Goal: Communication & Community: Participate in discussion

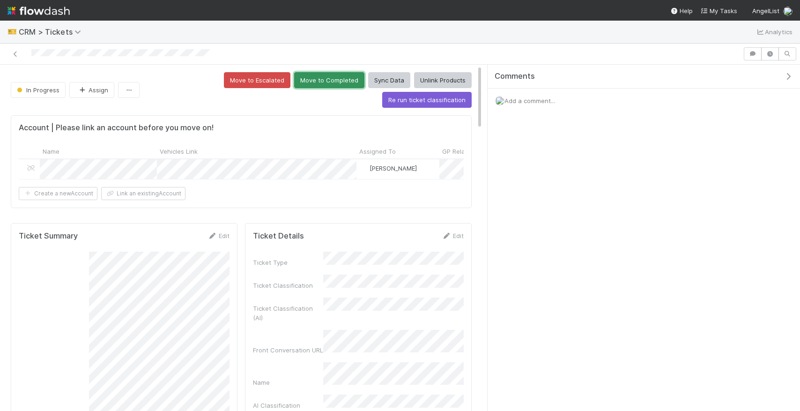
click at [336, 83] on button "Move to Completed" at bounding box center [329, 80] width 70 height 16
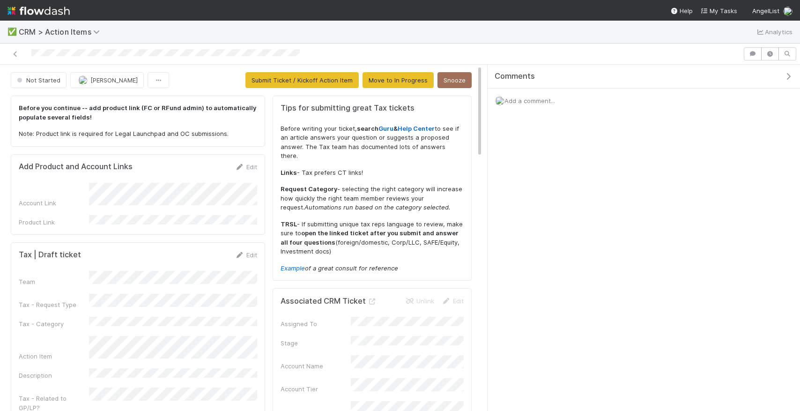
click at [259, 161] on div "Add Product and Account Links Edit Account Link Product Link" at bounding box center [138, 194] width 254 height 81
click at [252, 163] on link "Edit" at bounding box center [246, 166] width 22 height 7
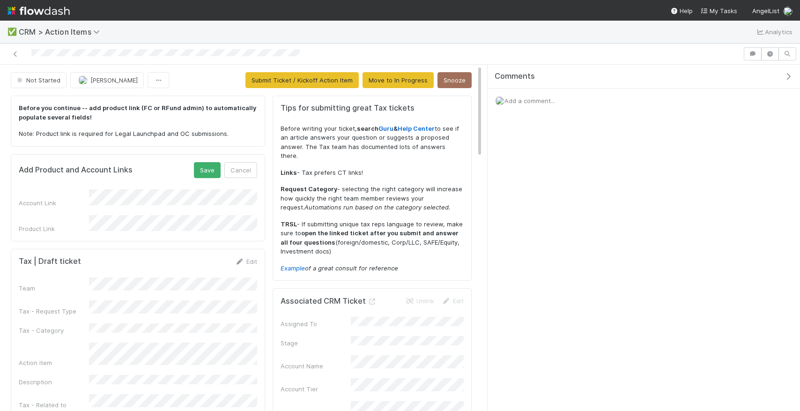
click at [214, 210] on div "Account Link Product Link" at bounding box center [138, 211] width 238 height 44
click at [203, 176] on button "Save" at bounding box center [207, 170] width 27 height 16
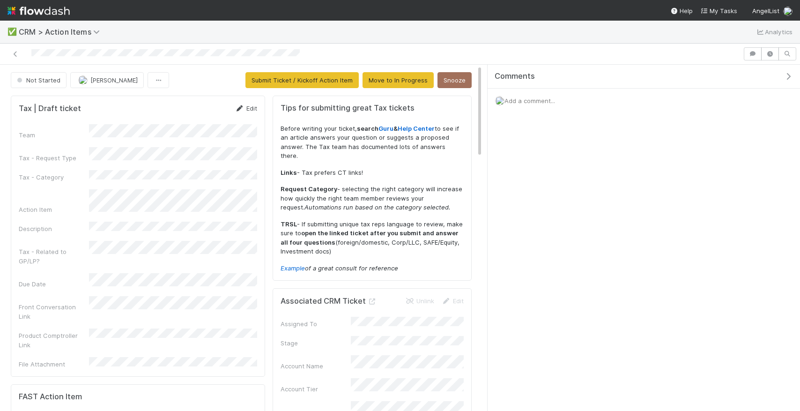
click at [248, 108] on link "Edit" at bounding box center [246, 107] width 22 height 7
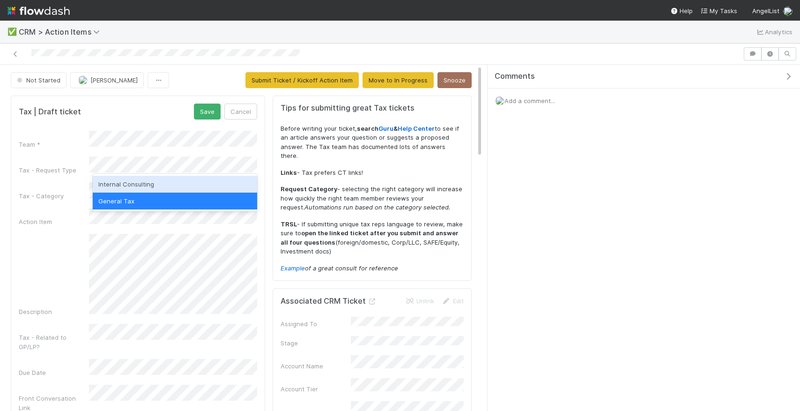
click at [167, 181] on div "Internal Consulting" at bounding box center [175, 184] width 164 height 17
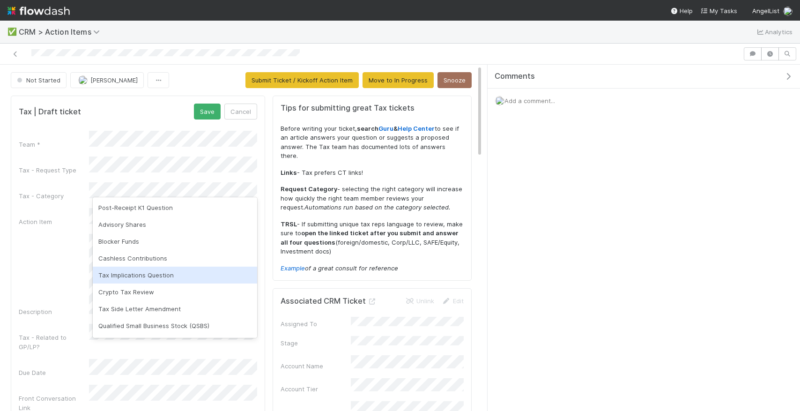
click at [171, 268] on div "Tax Implications Question" at bounding box center [175, 274] width 164 height 17
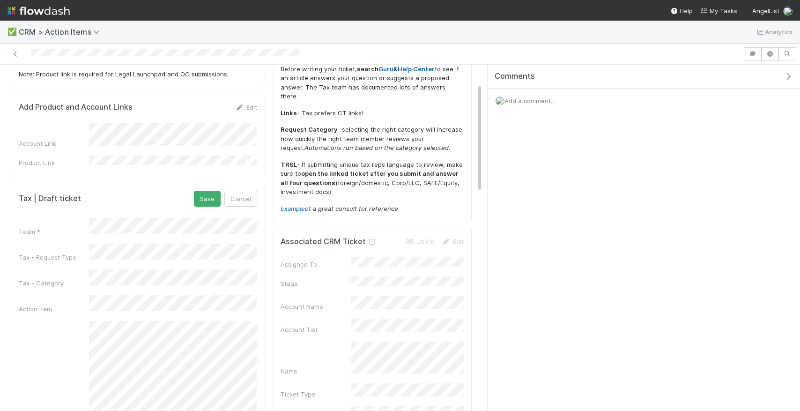
scroll to position [69, 0]
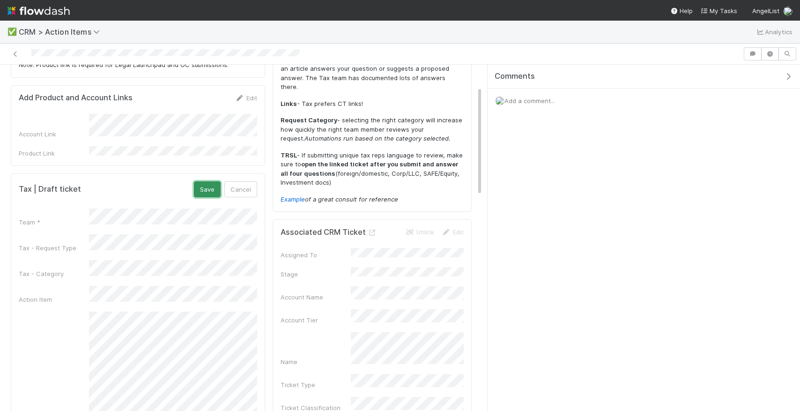
click at [200, 187] on button "Save" at bounding box center [207, 189] width 27 height 16
click at [96, 280] on div "Team Tax - Request Type Tax - Category Action Item Description Tax - Related to…" at bounding box center [138, 367] width 238 height 331
click at [246, 103] on form "Add Product and Account Links Edit Account Link Product Link" at bounding box center [138, 125] width 238 height 65
click at [246, 101] on link "Edit" at bounding box center [246, 97] width 22 height 7
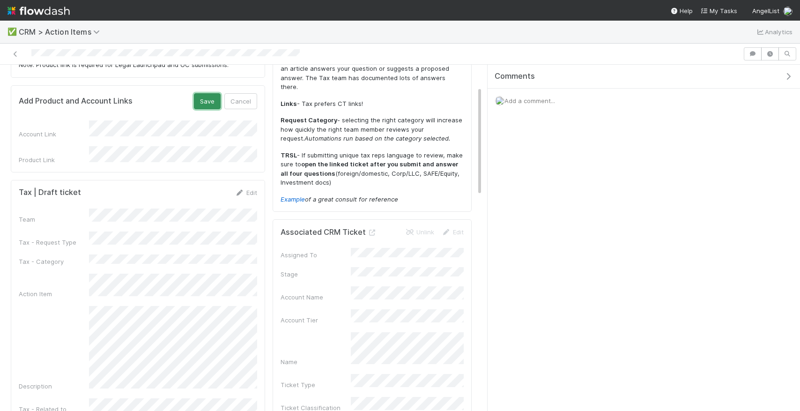
click at [213, 106] on button "Save" at bounding box center [207, 101] width 27 height 16
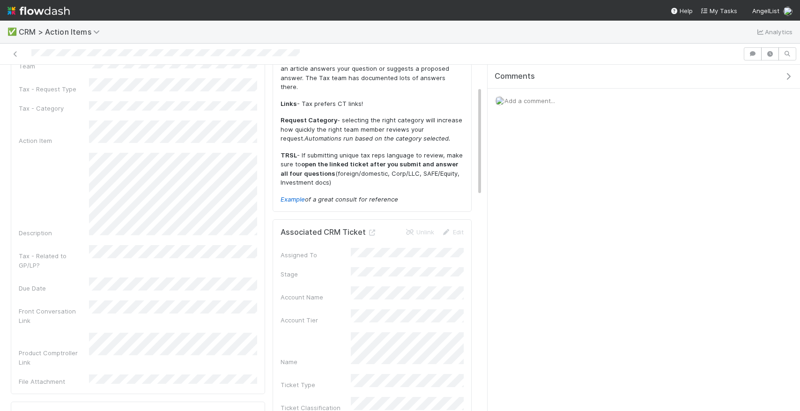
scroll to position [24, 0]
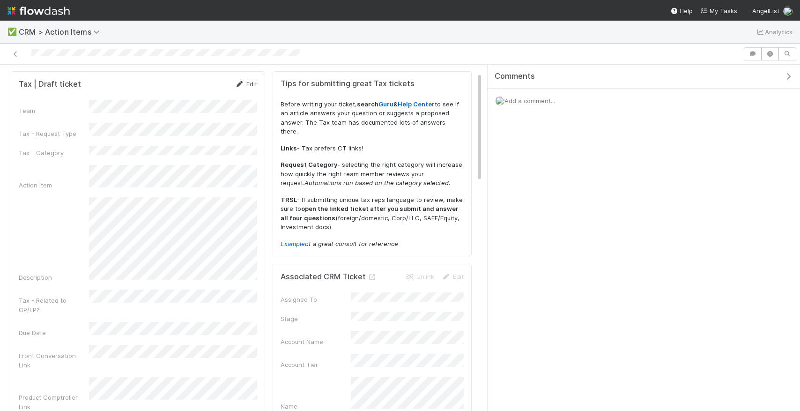
click at [252, 82] on link "Edit" at bounding box center [246, 83] width 22 height 7
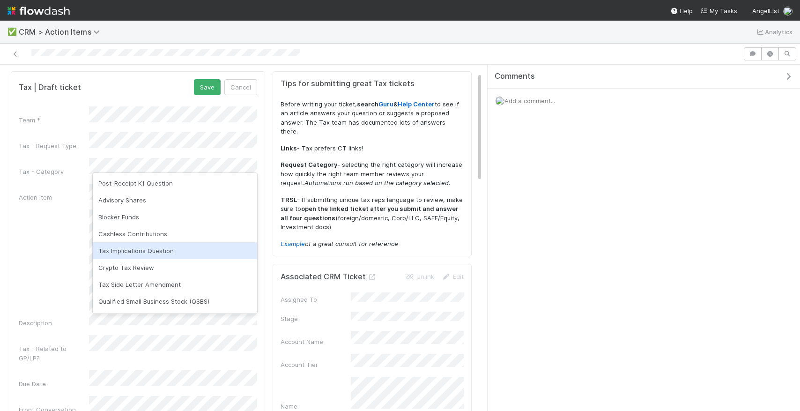
click at [146, 257] on div "Tax Implications Question" at bounding box center [175, 250] width 164 height 17
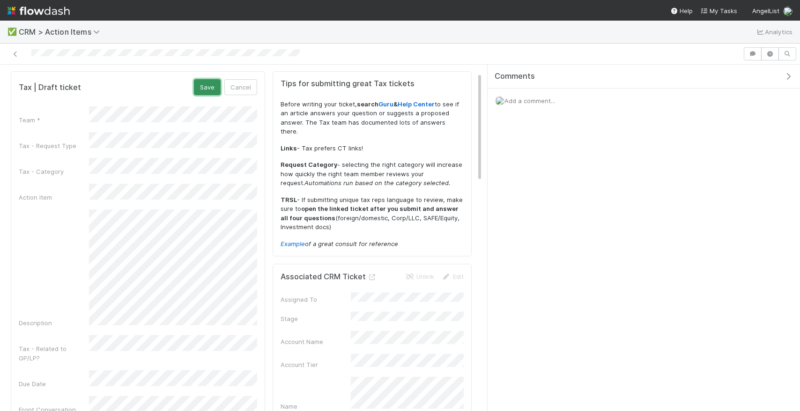
click at [209, 85] on button "Save" at bounding box center [207, 87] width 27 height 16
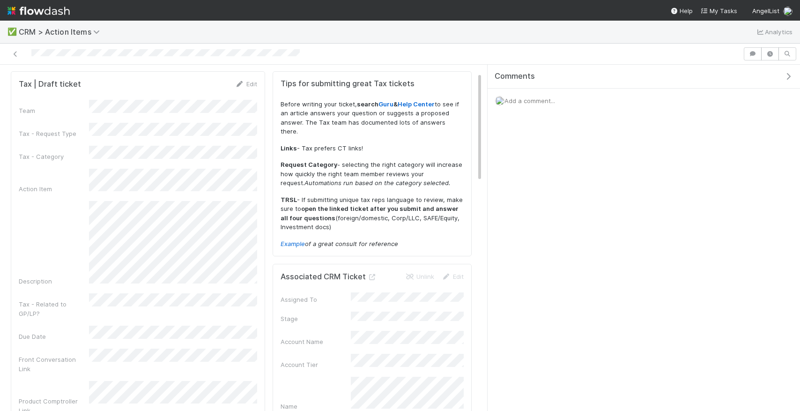
scroll to position [0, 0]
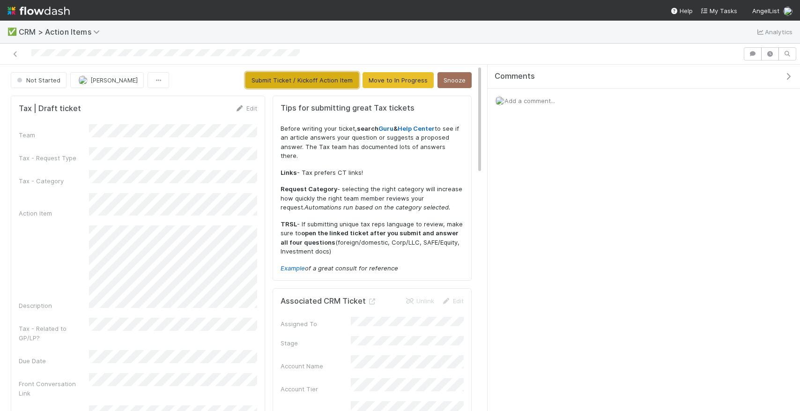
click at [283, 76] on button "Submit Ticket / Kickoff Action Item" at bounding box center [301, 80] width 113 height 16
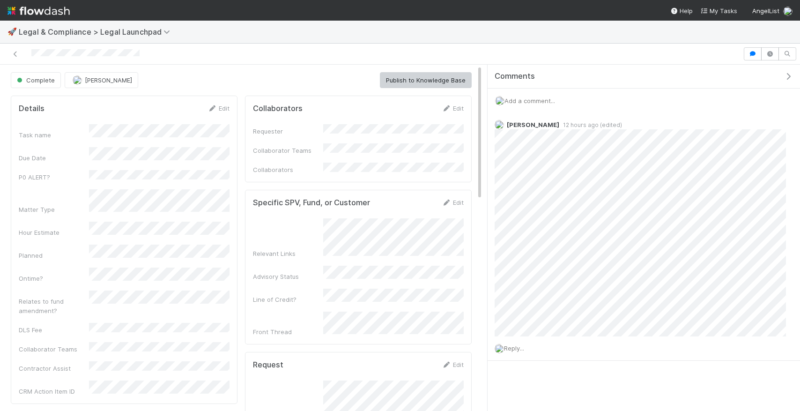
click at [555, 101] on span "Add a comment..." at bounding box center [529, 100] width 51 height 7
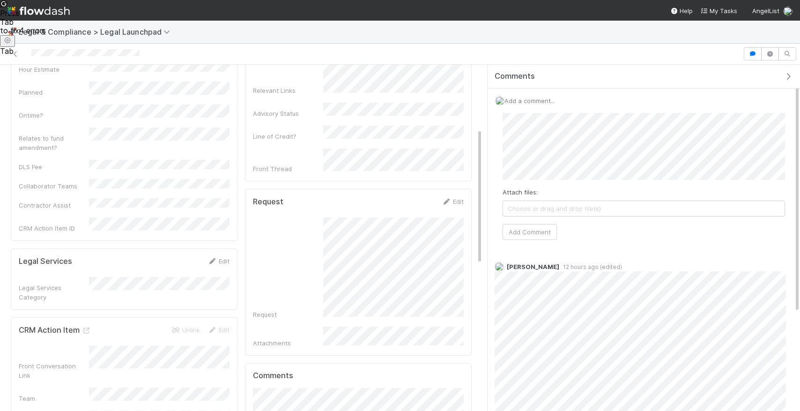
scroll to position [164, 0]
click at [537, 235] on button "Add Comment" at bounding box center [530, 232] width 54 height 16
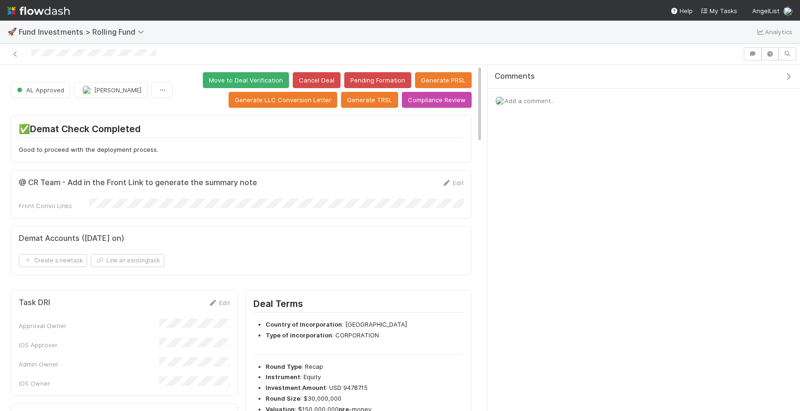
click at [291, 47] on div at bounding box center [371, 53] width 735 height 13
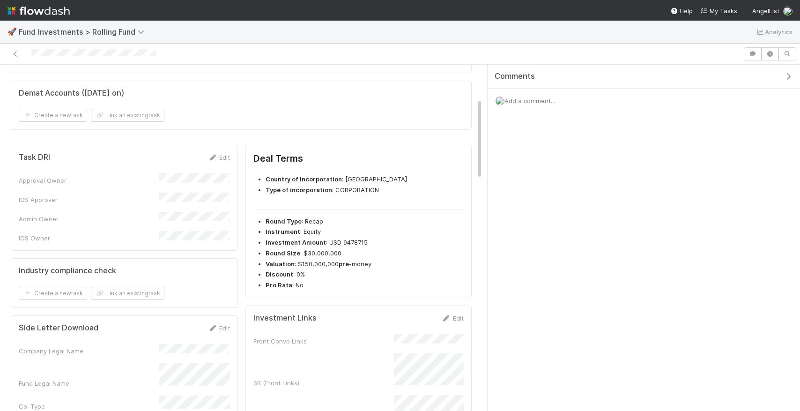
click at [516, 103] on span "Add a comment..." at bounding box center [529, 100] width 51 height 7
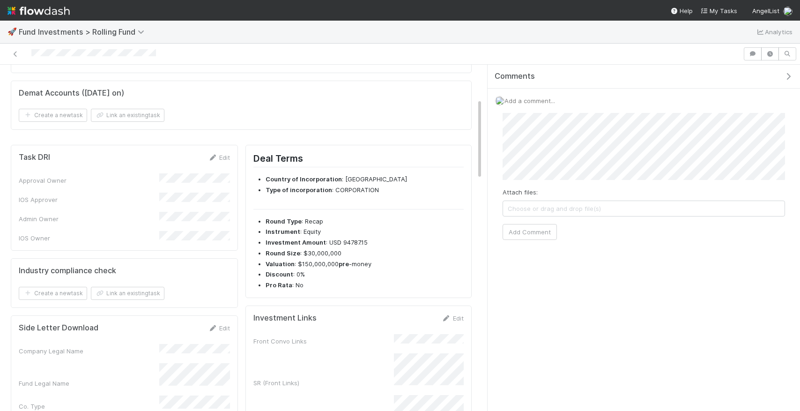
click at [525, 239] on div "Attach files: Choose or drag and drop file(s) Add Comment" at bounding box center [643, 176] width 297 height 142
click at [528, 229] on button "Add Comment" at bounding box center [530, 232] width 54 height 16
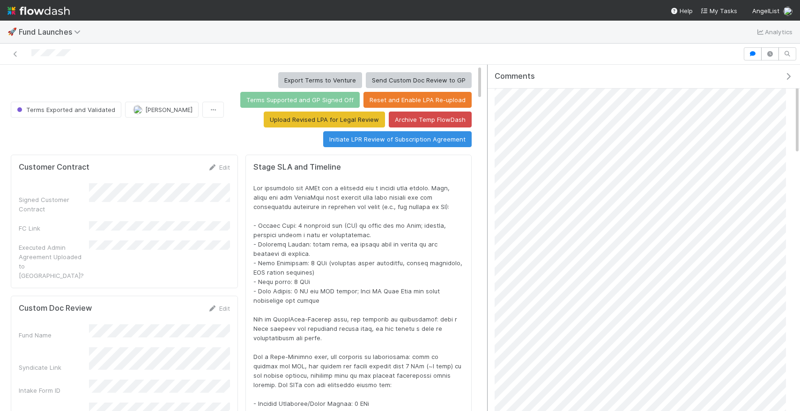
scroll to position [49, 0]
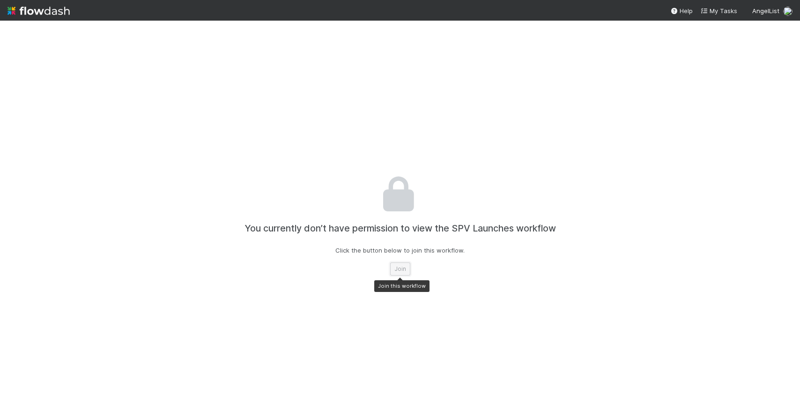
click at [395, 266] on button "Join" at bounding box center [400, 268] width 20 height 13
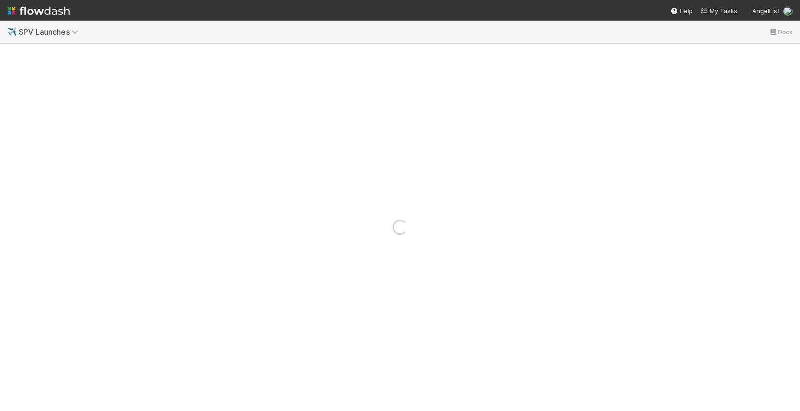
click at [41, 16] on img at bounding box center [38, 11] width 62 height 16
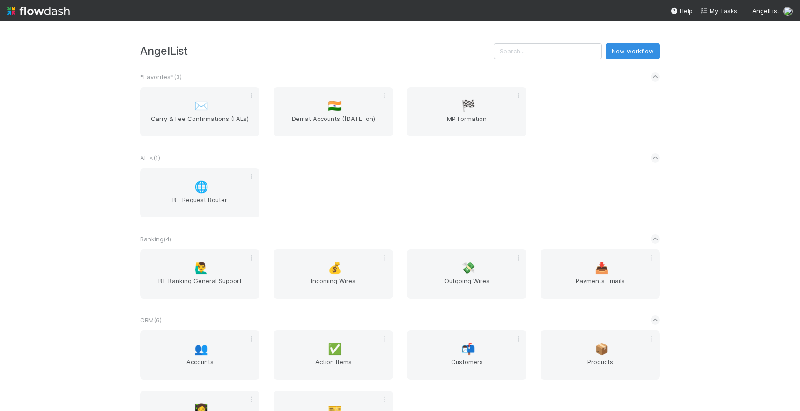
click at [53, 121] on div "AngelList New workflow *Favorites* ( 3 ) ✉️ Carry & Fee Confirmations (FALs) 🇮🇳…" at bounding box center [400, 216] width 800 height 390
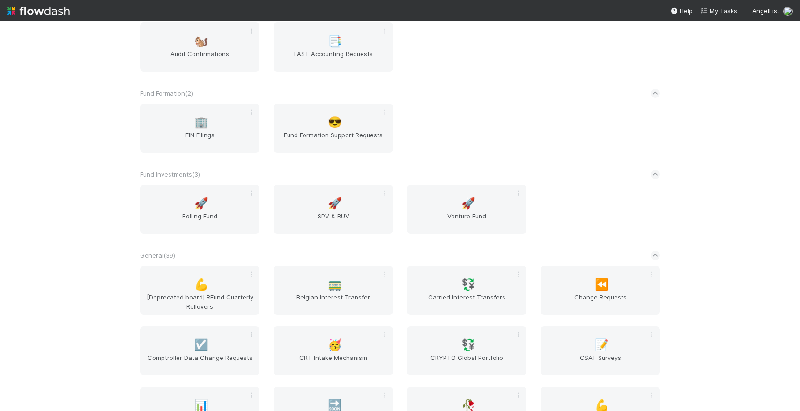
scroll to position [1115, 0]
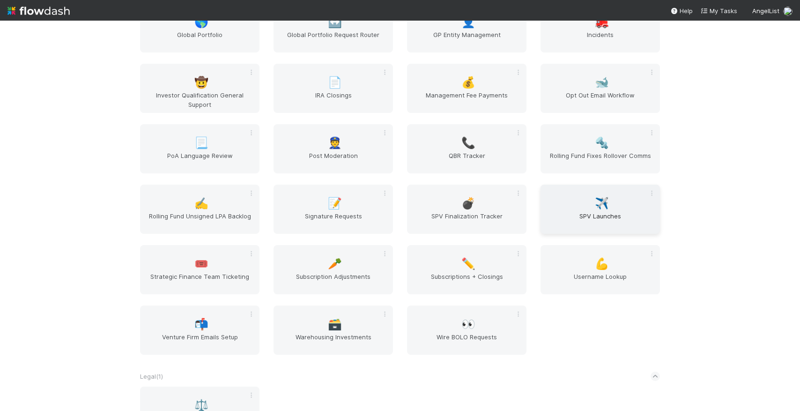
click at [585, 206] on div "✈️ SPV Launches" at bounding box center [599, 209] width 119 height 49
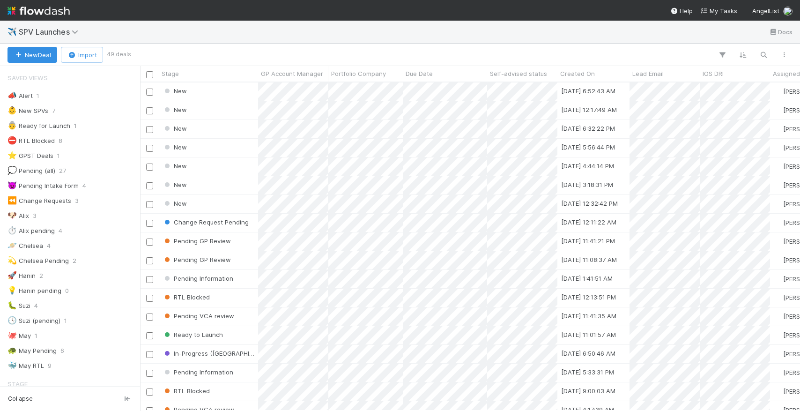
scroll to position [0, 0]
